Goal: Information Seeking & Learning: Learn about a topic

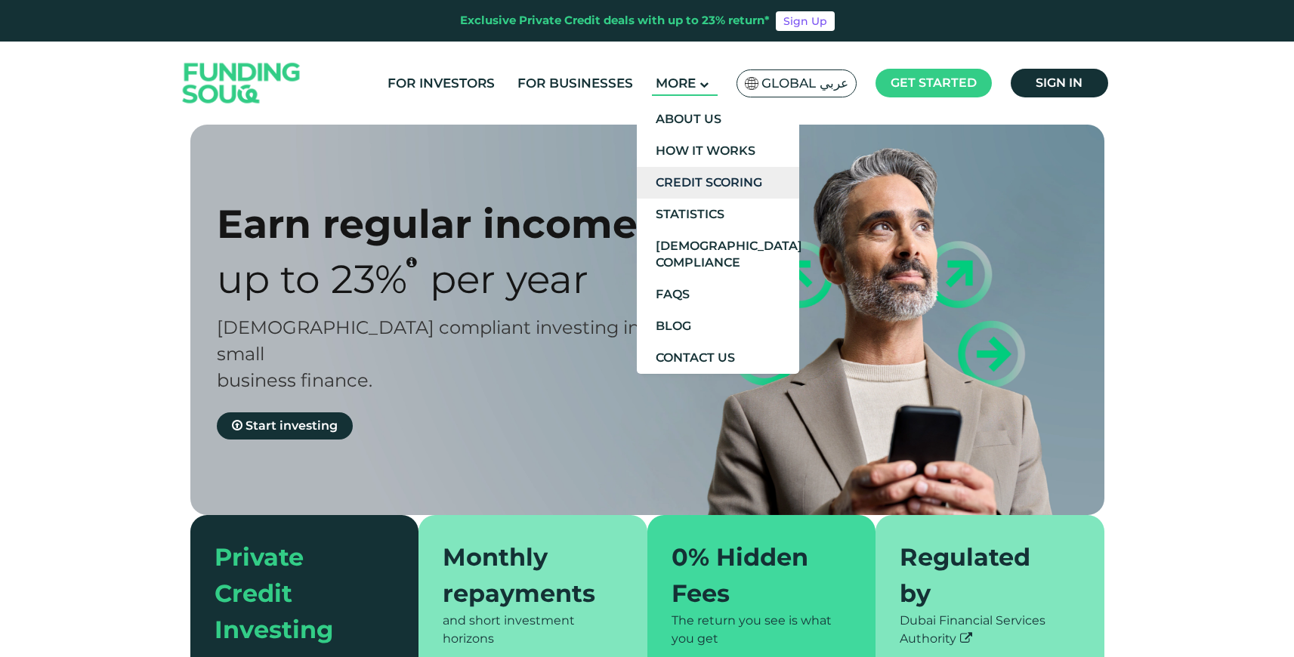
click at [705, 187] on link "Credit Scoring" at bounding box center [718, 183] width 162 height 32
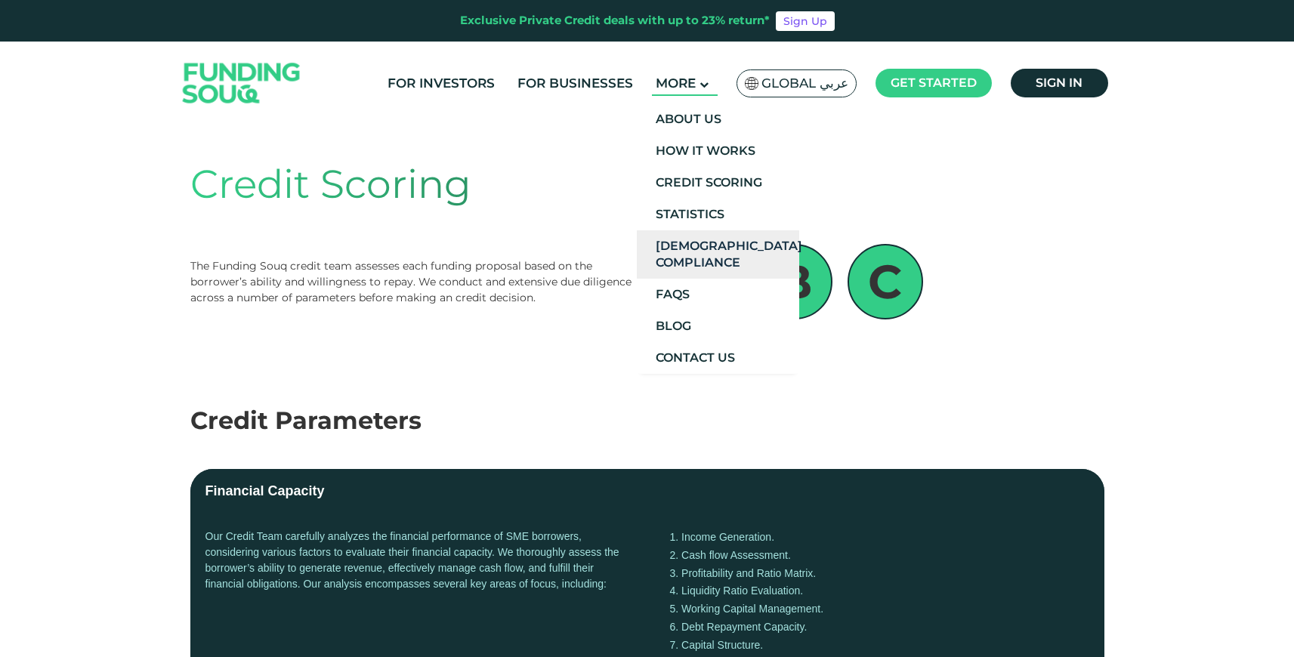
click at [688, 253] on link "[DEMOGRAPHIC_DATA] Compliance" at bounding box center [718, 254] width 162 height 48
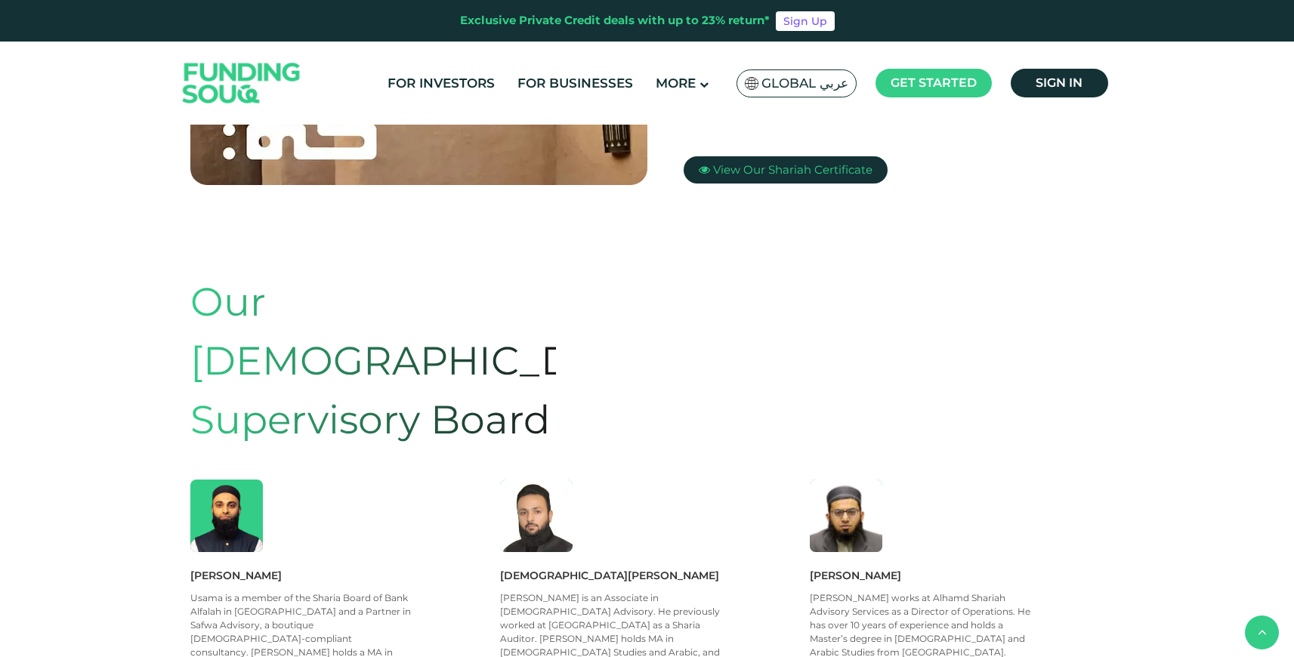
scroll to position [675, 0]
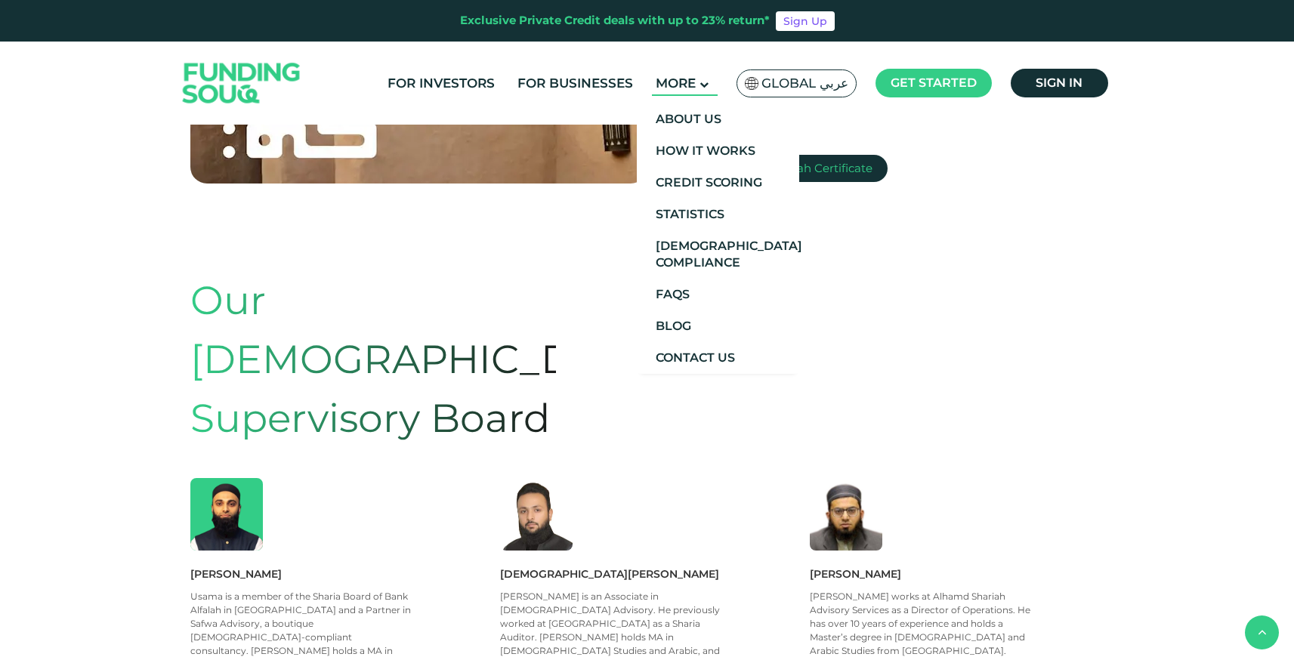
click at [696, 89] on span "More" at bounding box center [676, 83] width 40 height 15
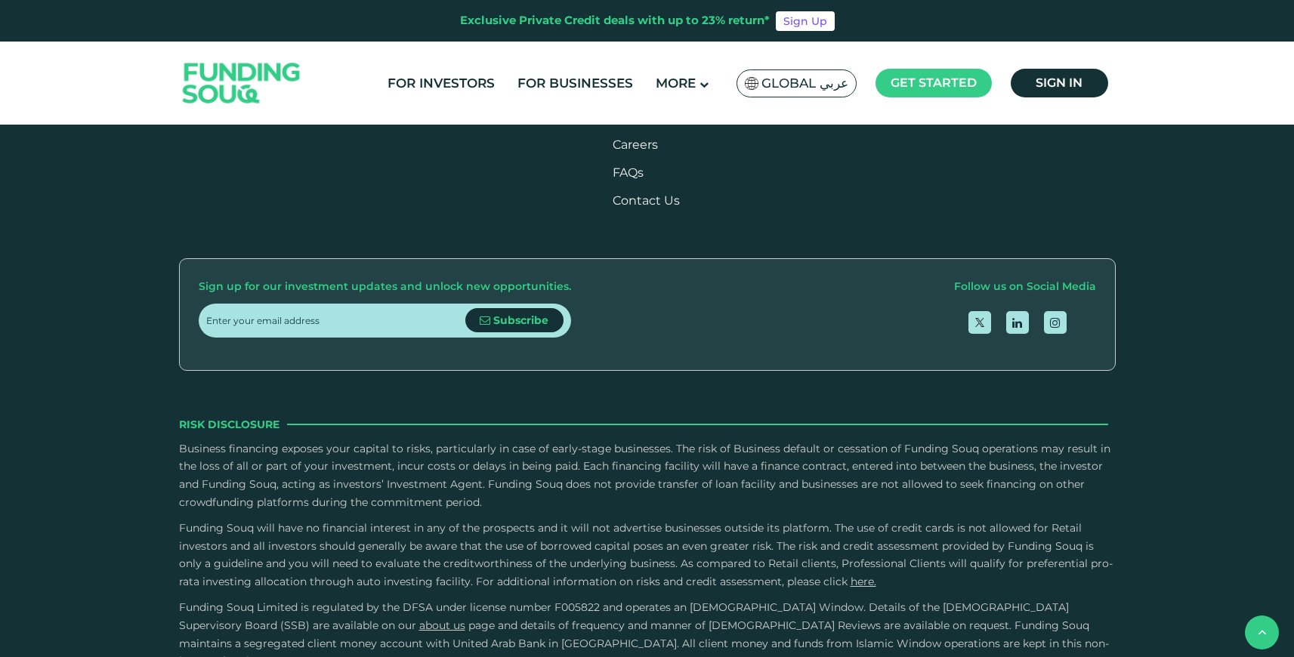
scroll to position [1609, 0]
